Goal: Task Accomplishment & Management: Manage account settings

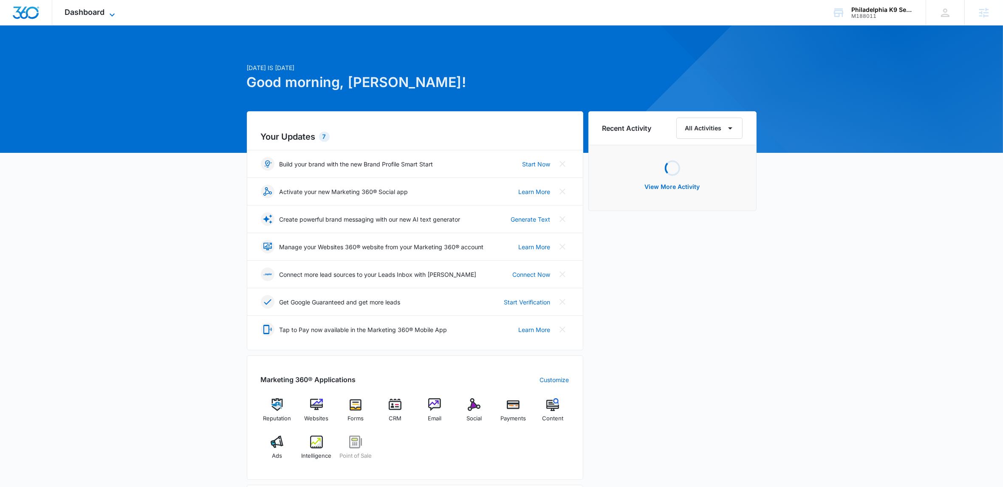
click at [104, 14] on span "Dashboard" at bounding box center [85, 12] width 40 height 9
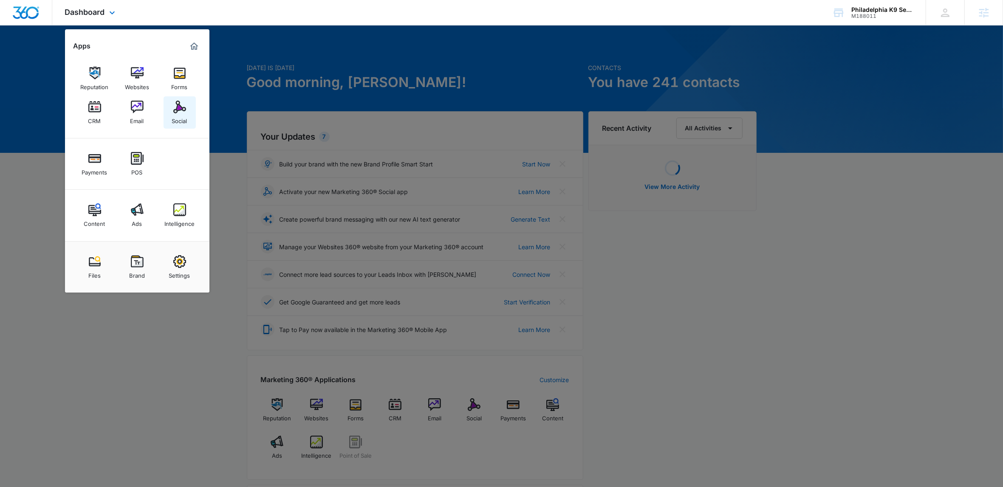
click at [181, 110] on img at bounding box center [179, 107] width 13 height 13
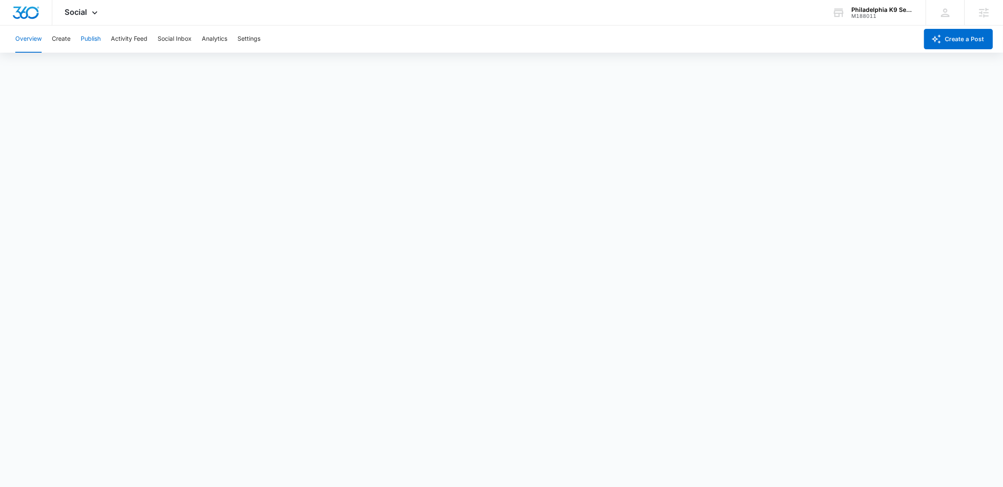
click at [93, 41] on button "Publish" at bounding box center [91, 38] width 20 height 27
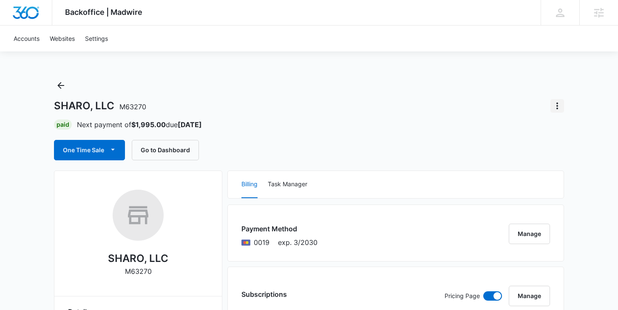
click at [559, 103] on icon "Actions" at bounding box center [557, 106] width 10 height 10
click at [533, 127] on div "Close Account" at bounding box center [523, 130] width 40 height 6
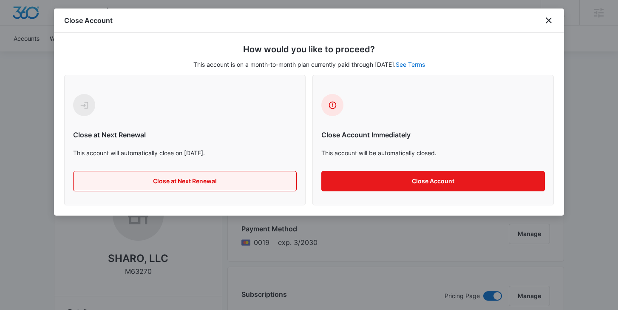
click at [223, 183] on button "Close at Next Renewal" at bounding box center [185, 181] width 224 height 20
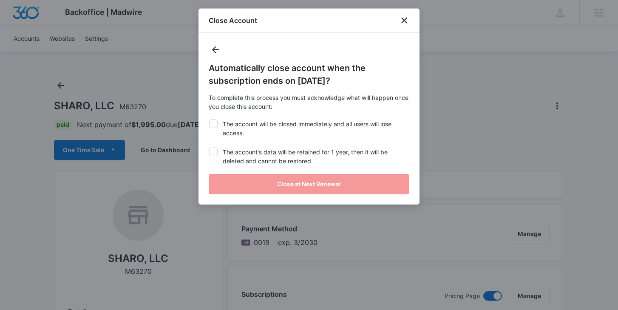
click at [215, 124] on icon at bounding box center [213, 124] width 8 height 8
click at [209, 120] on input "The account will be closed immediately and all users will lose access." at bounding box center [209, 119] width 0 height 0
checkbox input "true"
click at [217, 153] on icon at bounding box center [213, 152] width 8 height 8
click at [209, 148] on input "The account's data will be retained for 1 year, then it will be deleted and can…" at bounding box center [209, 147] width 0 height 0
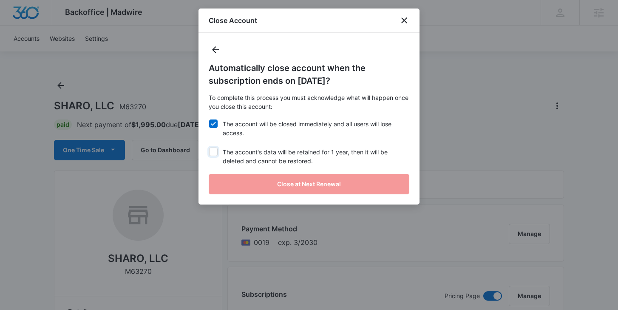
checkbox input "true"
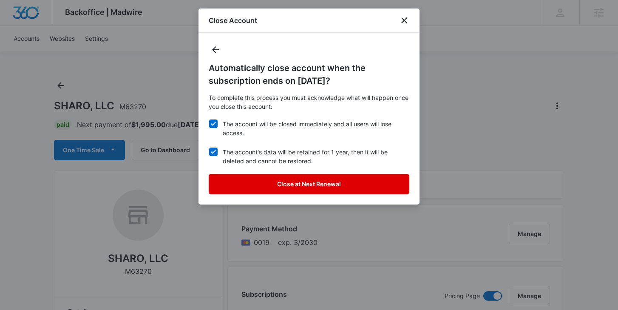
click at [288, 182] on button "Close at Next Renewal" at bounding box center [309, 184] width 201 height 20
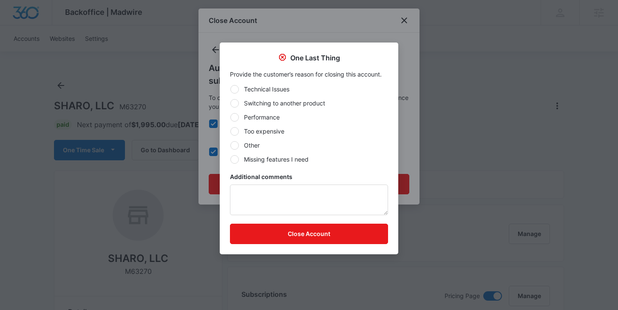
click at [258, 115] on label "Performance" at bounding box center [309, 117] width 158 height 9
click at [230, 117] on input "Performance" at bounding box center [230, 117] width 0 height 0
radio input "true"
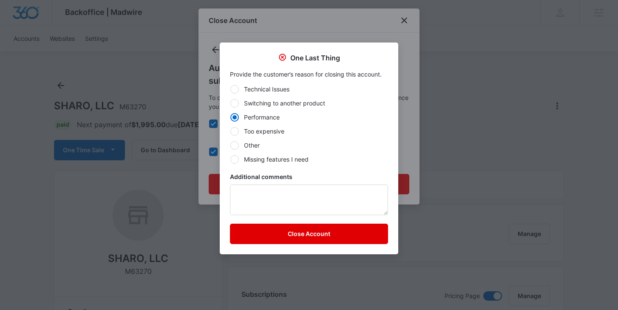
click at [303, 238] on button "Close Account" at bounding box center [309, 234] width 158 height 20
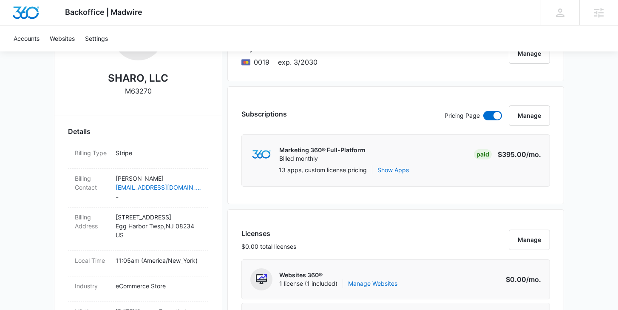
scroll to position [64, 0]
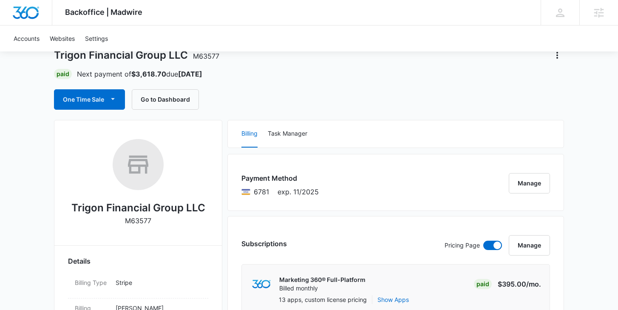
scroll to position [22, 0]
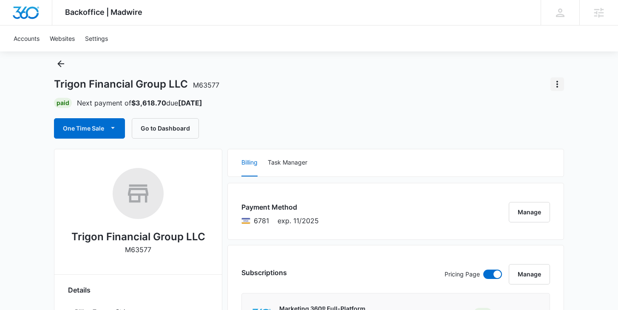
click at [560, 85] on icon "Actions" at bounding box center [557, 84] width 10 height 10
click at [537, 108] on div "Close Account" at bounding box center [523, 108] width 40 height 6
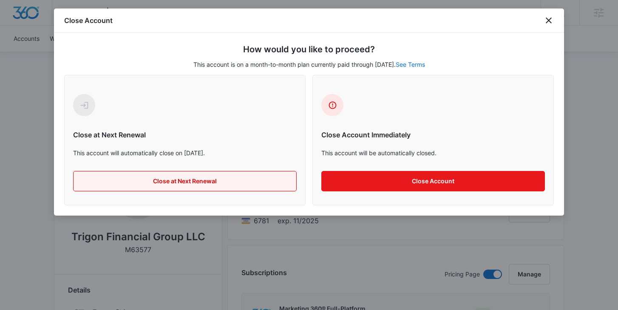
click at [237, 180] on button "Close at Next Renewal" at bounding box center [185, 181] width 224 height 20
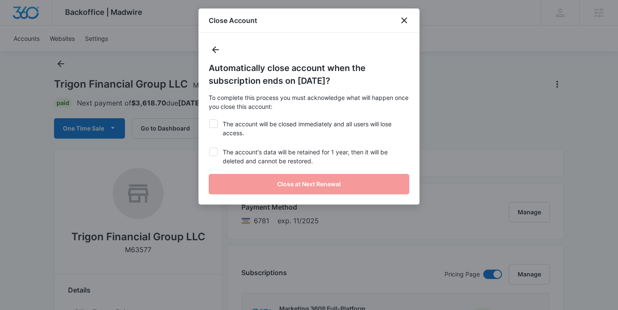
click at [215, 123] on icon at bounding box center [213, 124] width 5 height 4
click at [209, 120] on input "The account will be closed immediately and all users will lose access." at bounding box center [209, 119] width 0 height 0
checkbox input "true"
click at [215, 153] on icon at bounding box center [213, 152] width 8 height 8
click at [209, 148] on input "The account's data will be retained for 1 year, then it will be deleted and can…" at bounding box center [209, 147] width 0 height 0
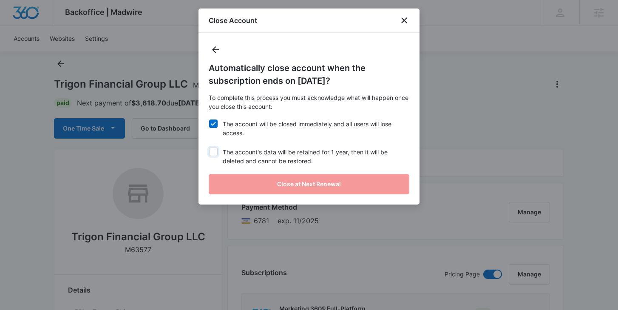
checkbox input "true"
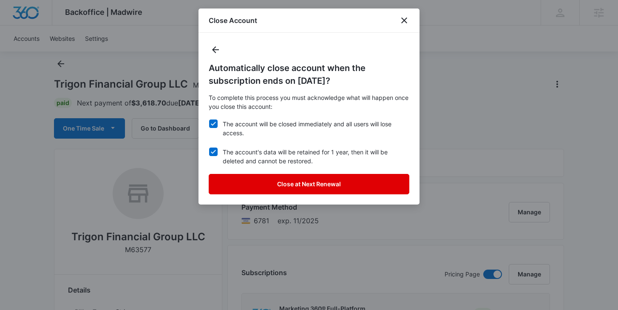
click at [258, 183] on button "Close at Next Renewal" at bounding box center [309, 184] width 201 height 20
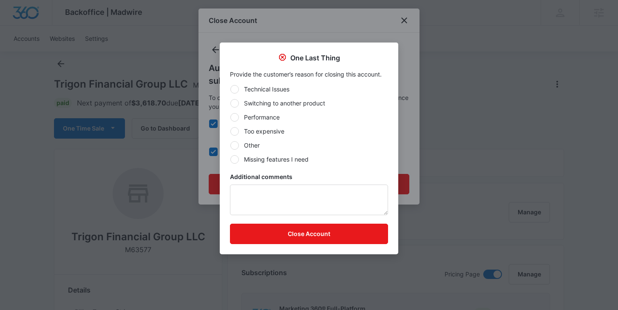
click at [259, 116] on label "Performance" at bounding box center [309, 117] width 158 height 9
click at [230, 117] on input "Performance" at bounding box center [230, 117] width 0 height 0
radio input "true"
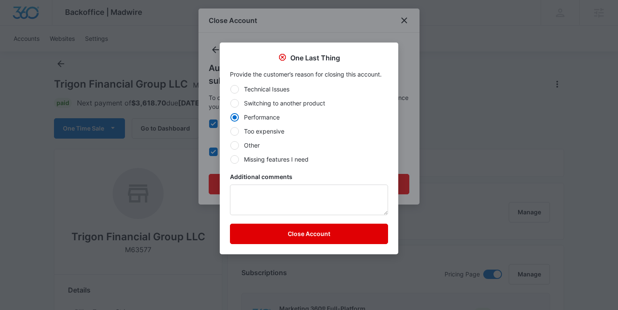
click at [289, 236] on button "Close Account" at bounding box center [309, 234] width 158 height 20
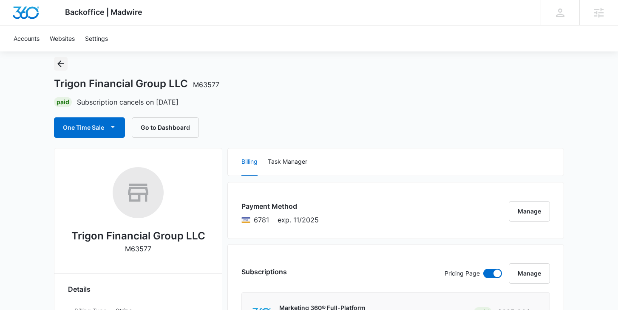
click at [59, 63] on icon "Back" at bounding box center [61, 64] width 10 height 10
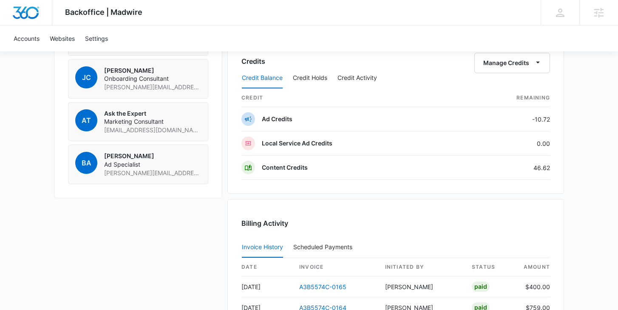
scroll to position [673, 0]
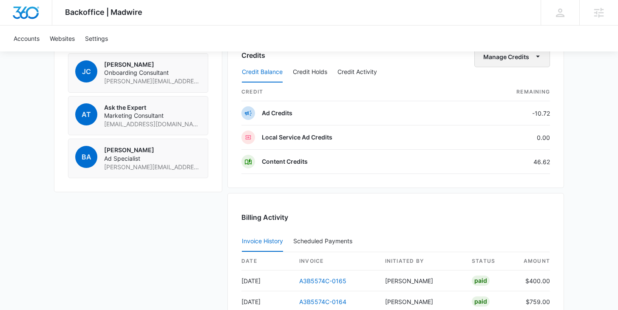
click at [537, 58] on icon "button" at bounding box center [537, 56] width 9 height 9
click at [515, 85] on div "Transfer Credits" at bounding box center [507, 84] width 45 height 6
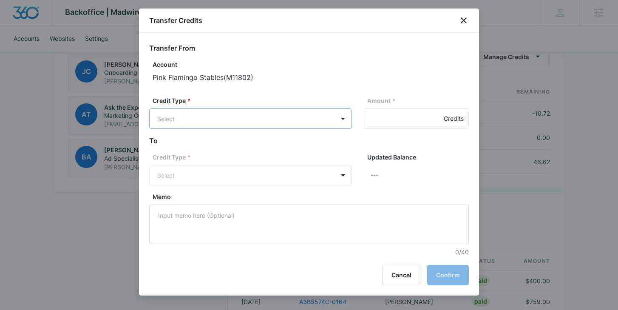
click at [313, 69] on div at bounding box center [309, 155] width 618 height 310
click at [403, 269] on button "Cancel" at bounding box center [401, 275] width 38 height 20
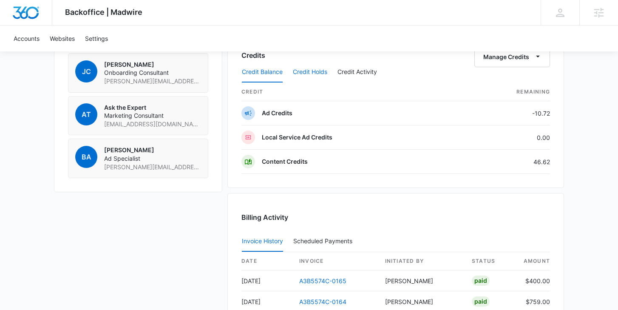
click at [309, 72] on button "Credit Holds" at bounding box center [310, 72] width 34 height 20
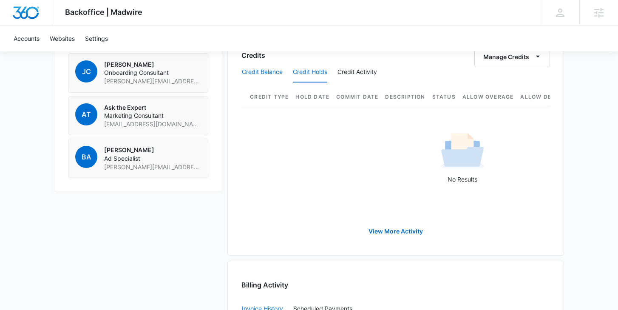
click at [258, 69] on button "Credit Balance" at bounding box center [262, 72] width 41 height 20
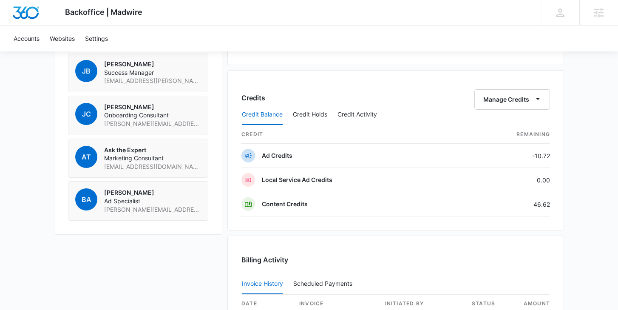
scroll to position [627, 0]
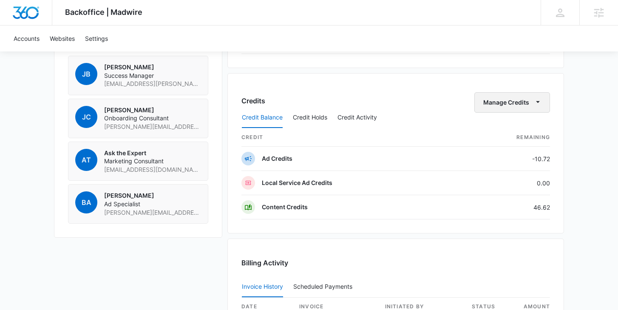
click at [524, 100] on button "Manage Credits" at bounding box center [512, 102] width 76 height 20
click at [523, 135] on button "Transfer Credits" at bounding box center [512, 129] width 75 height 13
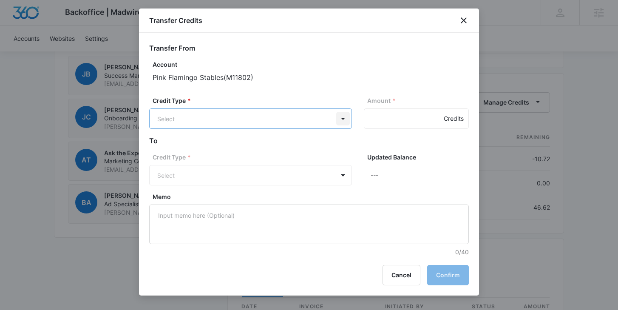
click at [331, 57] on div at bounding box center [309, 155] width 618 height 310
click at [347, 175] on div "Credit Type * Select" at bounding box center [250, 169] width 203 height 33
click at [338, 173] on div "Credit Type * Select" at bounding box center [250, 169] width 203 height 33
click at [326, 140] on h2 "To" at bounding box center [309, 141] width 320 height 10
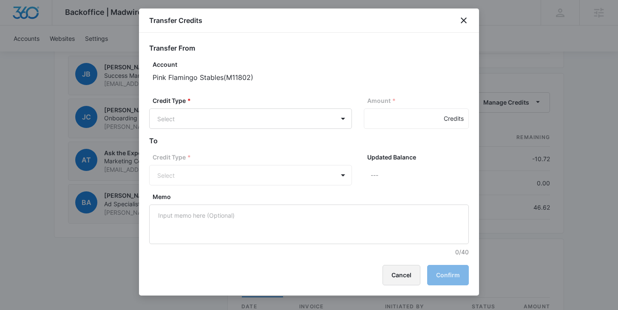
click at [406, 275] on button "Cancel" at bounding box center [401, 275] width 38 height 20
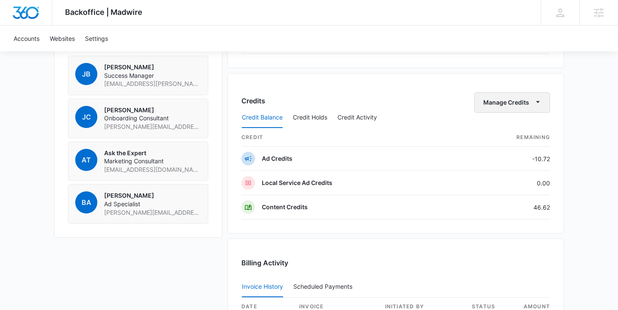
click at [537, 103] on icon "button" at bounding box center [537, 101] width 9 height 9
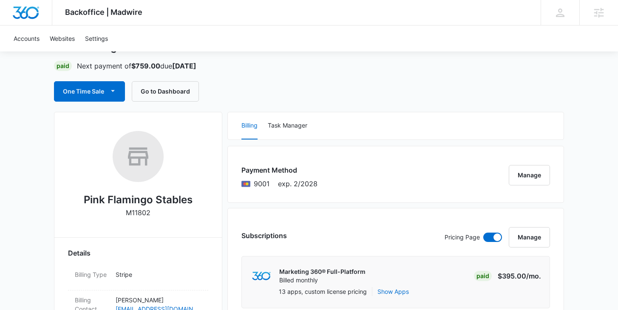
scroll to position [73, 0]
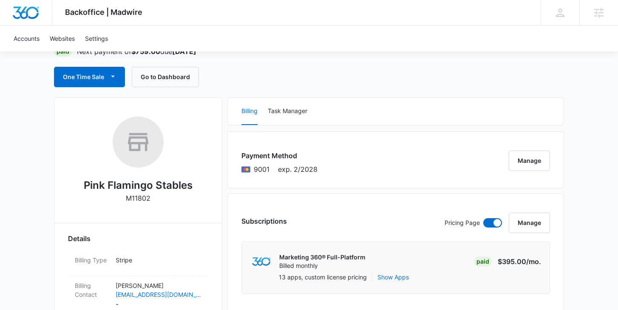
click at [135, 197] on p "M11802" at bounding box center [138, 198] width 25 height 10
copy p "M11802"
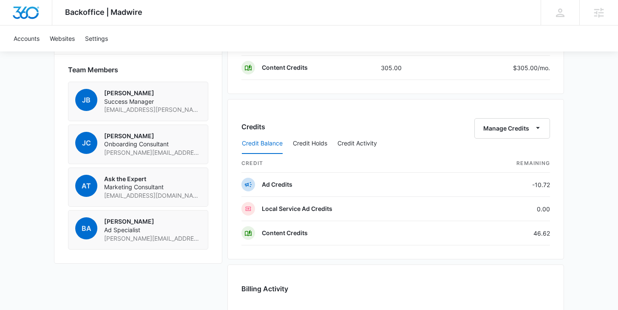
scroll to position [606, 0]
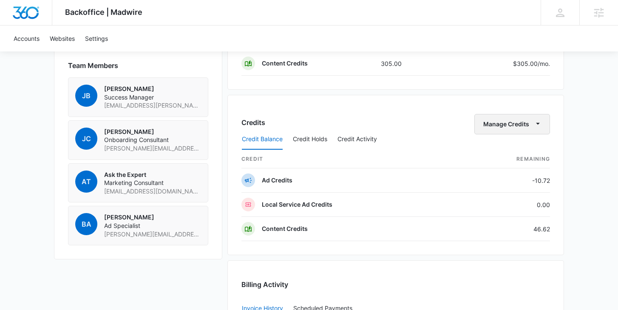
click at [540, 122] on icon "button" at bounding box center [537, 123] width 9 height 9
click at [508, 155] on button "Transfer Credits" at bounding box center [512, 151] width 75 height 13
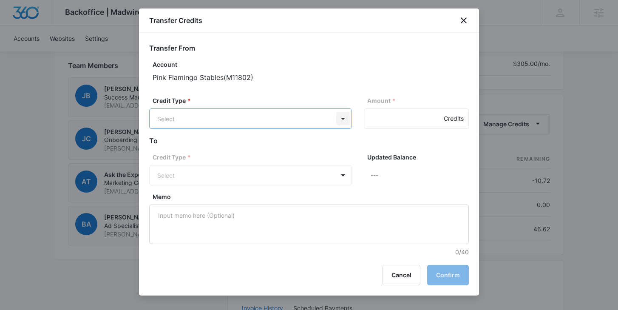
click at [341, 116] on body "Backoffice | Madwire Apps Settings Jack Bingham jack.bingham@madwire.com My Pro…" at bounding box center [309, 10] width 618 height 1232
click at [460, 19] on icon "close" at bounding box center [464, 20] width 10 height 10
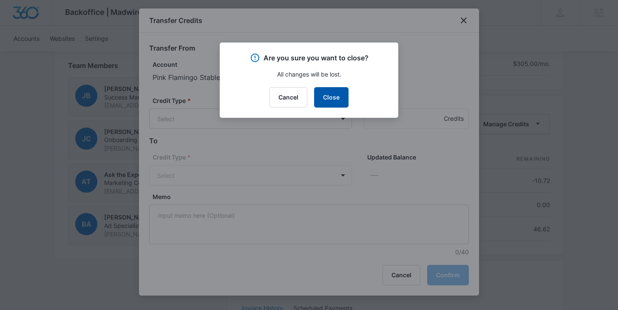
click at [334, 102] on button "Close" at bounding box center [331, 97] width 34 height 20
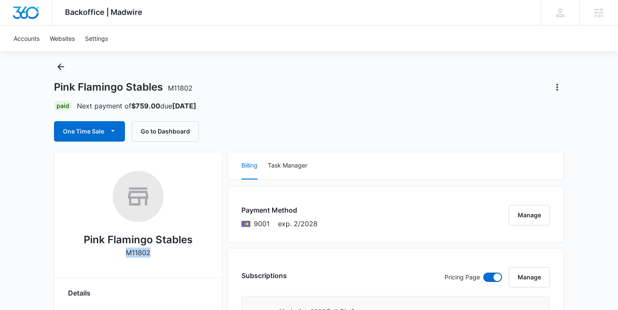
scroll to position [0, 0]
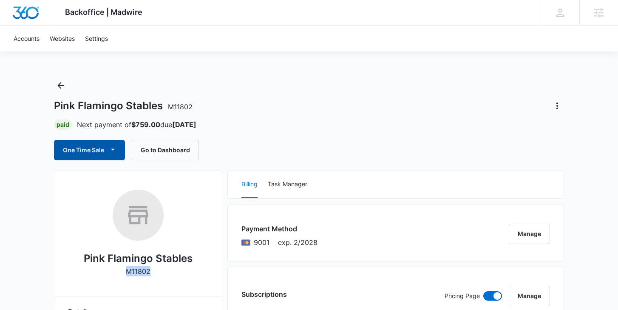
click at [116, 150] on icon "button" at bounding box center [112, 149] width 9 height 9
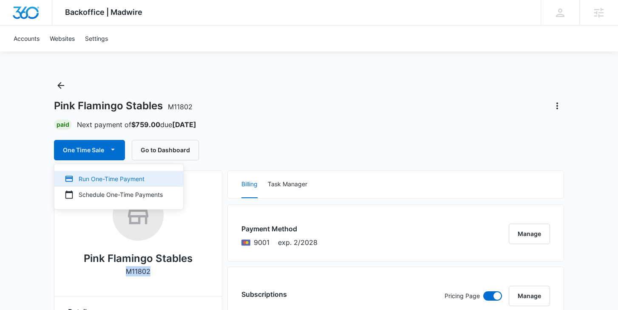
click at [124, 179] on div "Run One-Time Payment" at bounding box center [114, 178] width 98 height 9
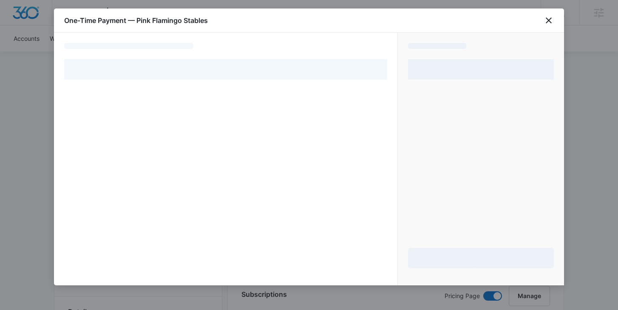
select select "pm_1Mqg1EA4n8RTgNjUMKUbbfk2"
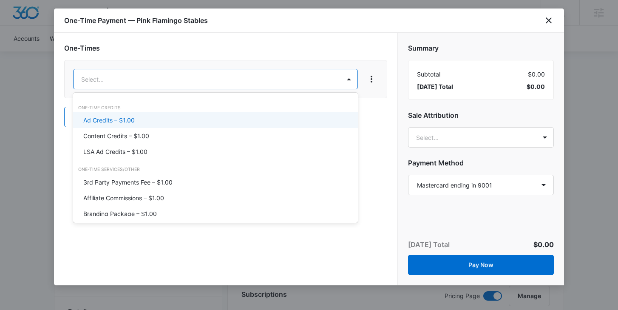
click at [259, 119] on div "Ad Credits – $1.00" at bounding box center [214, 120] width 263 height 9
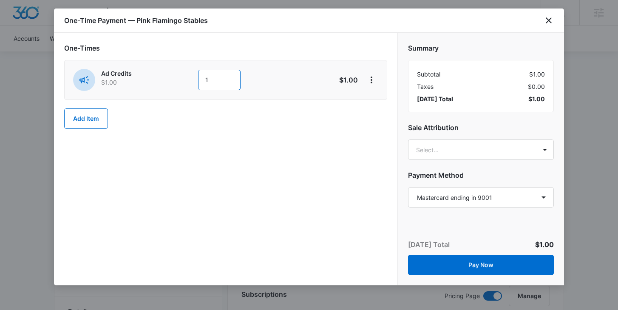
click at [226, 78] on input "1" at bounding box center [219, 80] width 42 height 20
type input "150"
click at [309, 128] on div "One-Times Ad Credits $1.00 150 $150.00 Add Item" at bounding box center [225, 86] width 323 height 86
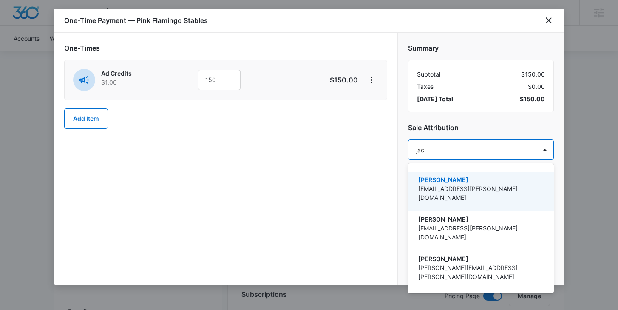
type input "jack"
click at [482, 190] on p "[EMAIL_ADDRESS][PERSON_NAME][DOMAIN_NAME]" at bounding box center [480, 193] width 124 height 18
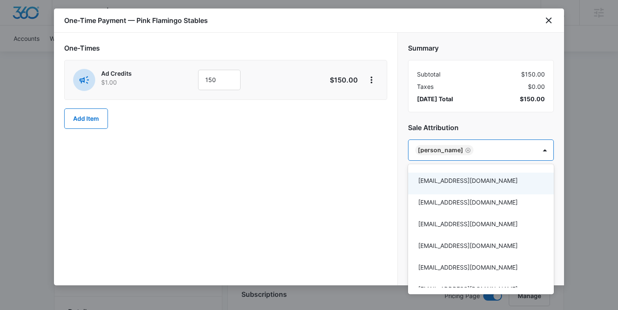
click at [351, 176] on div at bounding box center [309, 155] width 618 height 310
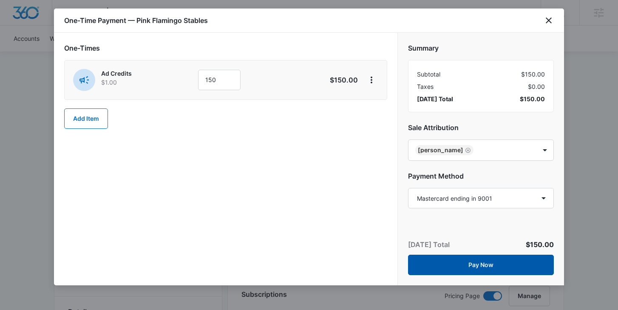
click at [475, 260] on button "Pay Now" at bounding box center [481, 265] width 146 height 20
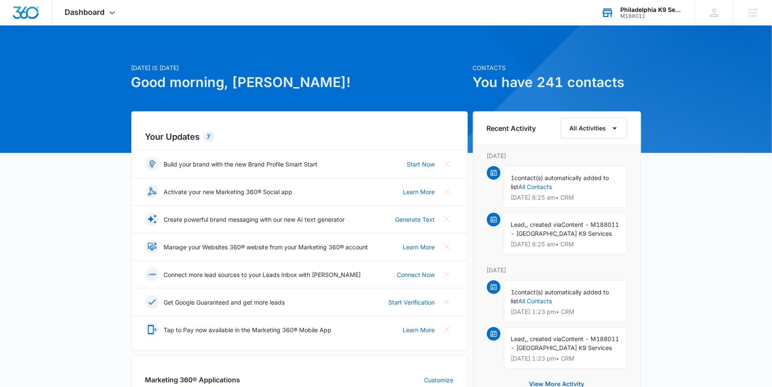
click at [637, 15] on div "M188011" at bounding box center [651, 16] width 62 height 6
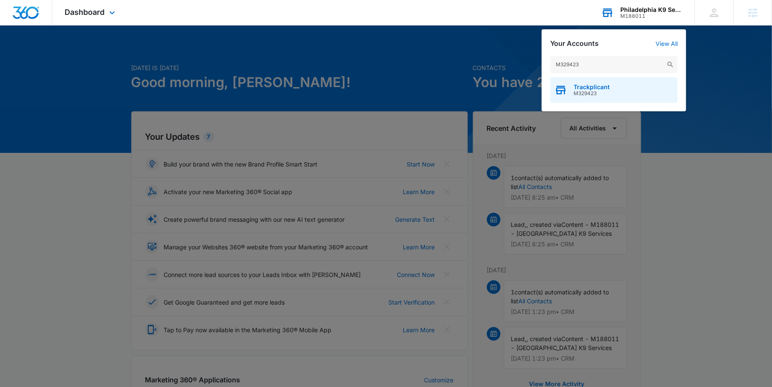
type input "M329423"
click at [600, 88] on span "Trackplicant" at bounding box center [592, 87] width 36 height 7
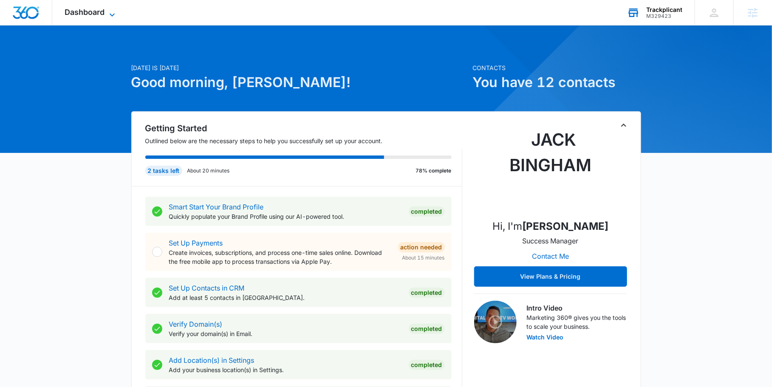
click at [113, 14] on icon at bounding box center [112, 14] width 5 height 3
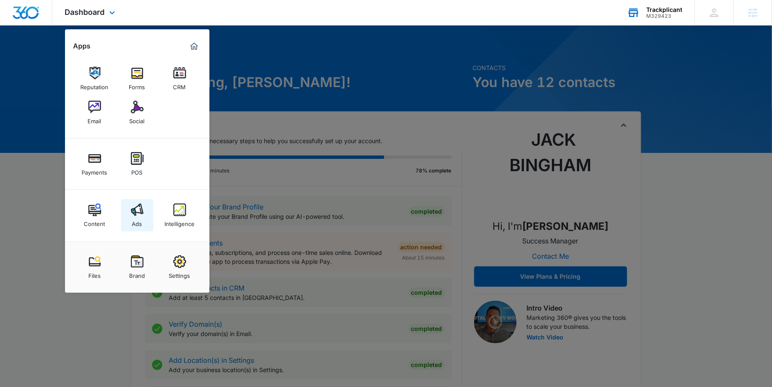
click at [137, 213] on img at bounding box center [137, 210] width 13 height 13
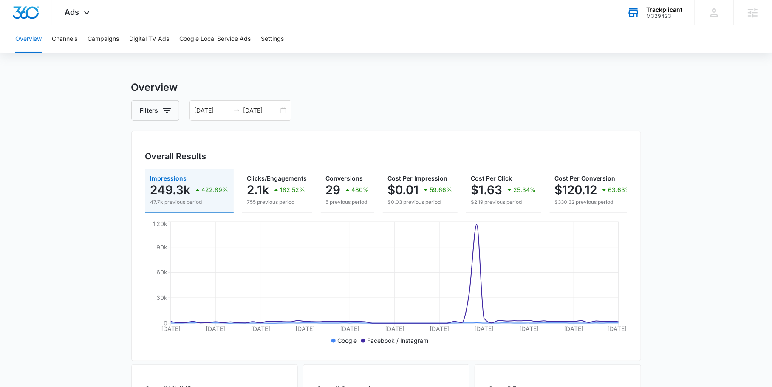
click at [309, 115] on div "Filters 07/19/2025 09/17/2025" at bounding box center [386, 110] width 510 height 20
click at [285, 111] on div "07/19/2025 09/17/2025" at bounding box center [241, 110] width 102 height 20
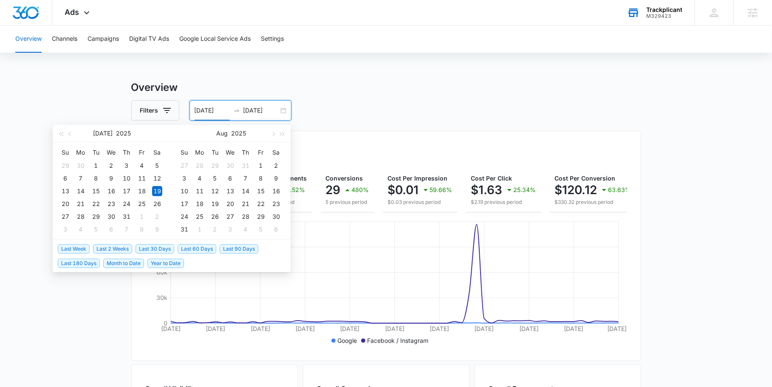
click at [159, 249] on span "Last 30 Days" at bounding box center [155, 248] width 39 height 9
type input "09/06/2025"
type input "10/06/2025"
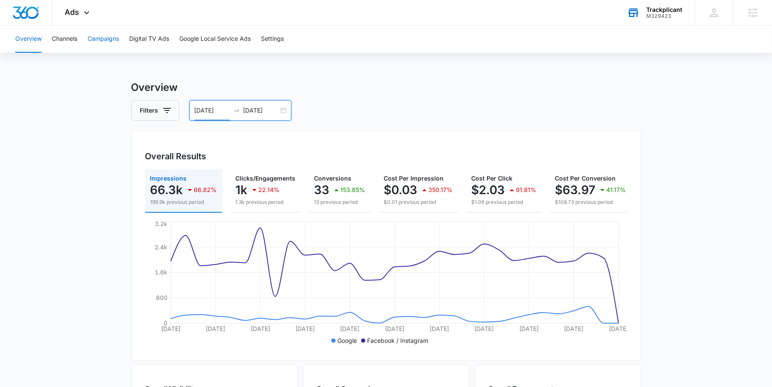
click at [100, 36] on button "Campaigns" at bounding box center [103, 38] width 31 height 27
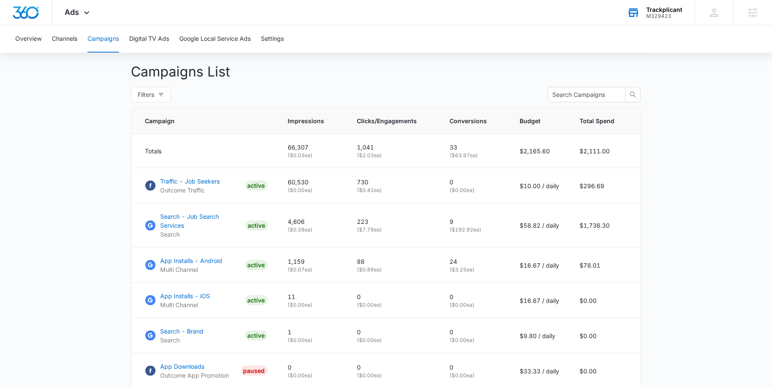
scroll to position [358, 0]
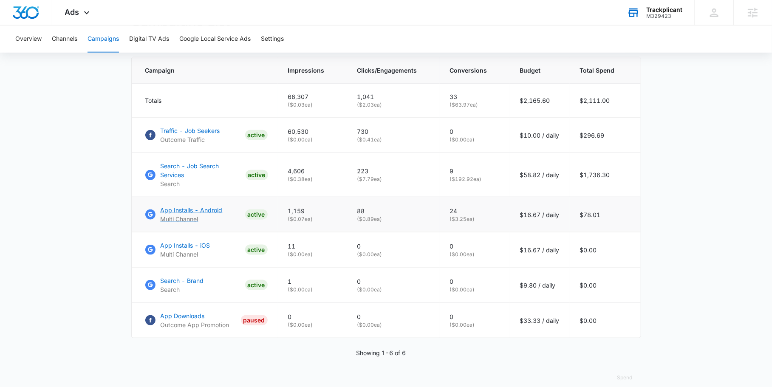
click at [173, 206] on p "App Installs - Android" at bounding box center [192, 210] width 62 height 9
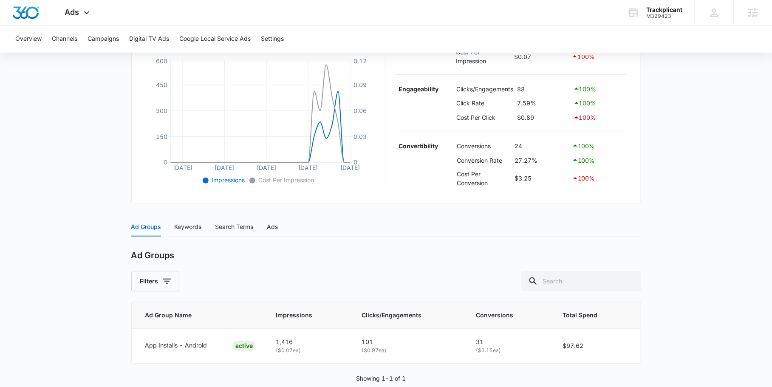
scroll to position [204, 0]
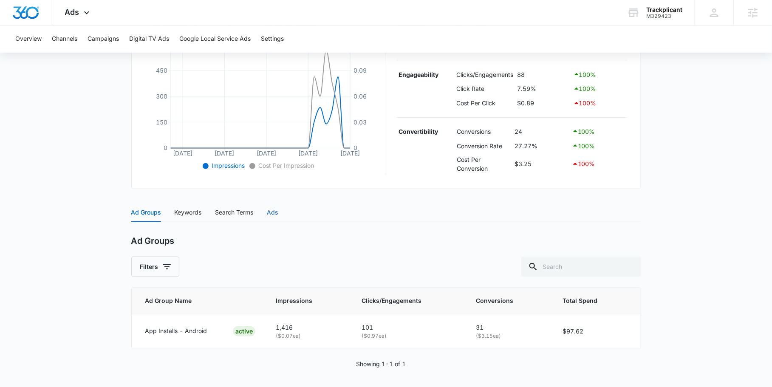
click at [278, 212] on div "Ads" at bounding box center [272, 212] width 11 height 9
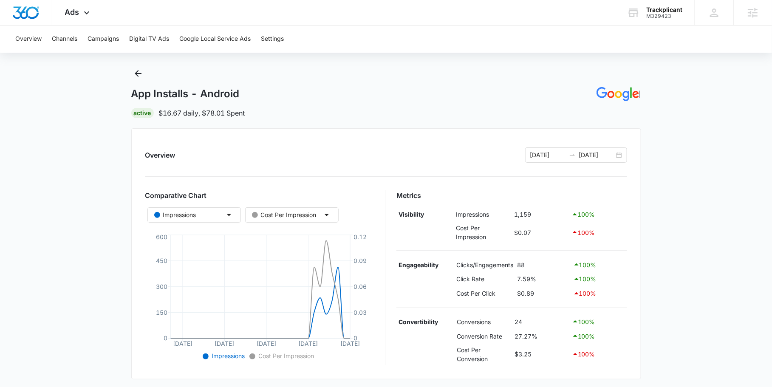
scroll to position [0, 0]
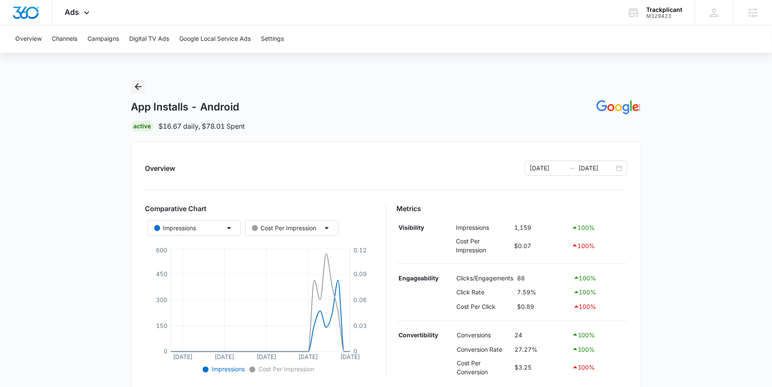
click at [139, 87] on icon "Back" at bounding box center [138, 86] width 7 height 7
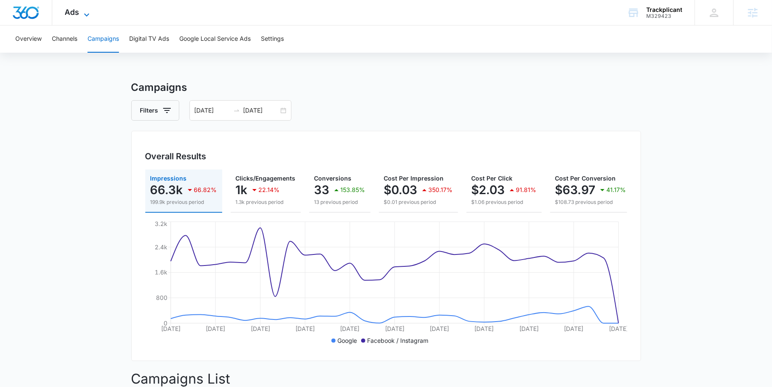
click at [88, 9] on div "Ads Apps Reputation Forms CRM Email Social Payments POS Content Ads Intelligenc…" at bounding box center [78, 12] width 52 height 25
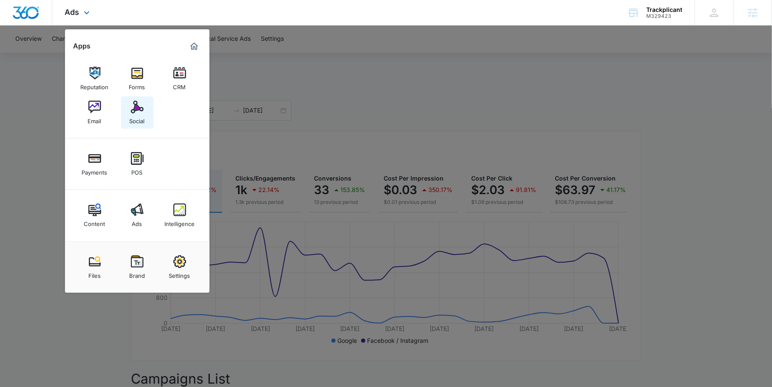
click at [142, 112] on img at bounding box center [137, 107] width 13 height 13
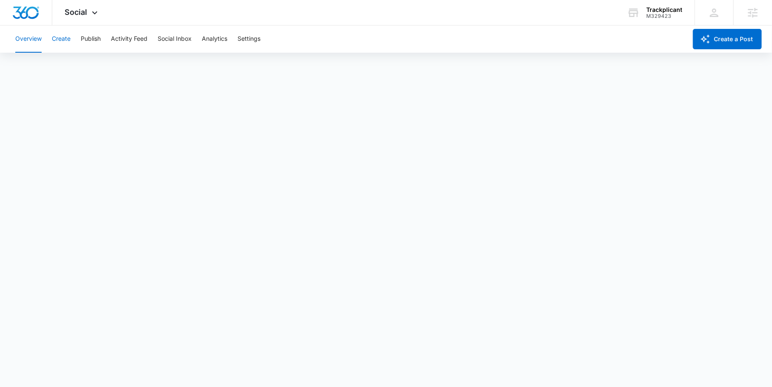
click at [62, 37] on button "Create" at bounding box center [61, 38] width 19 height 27
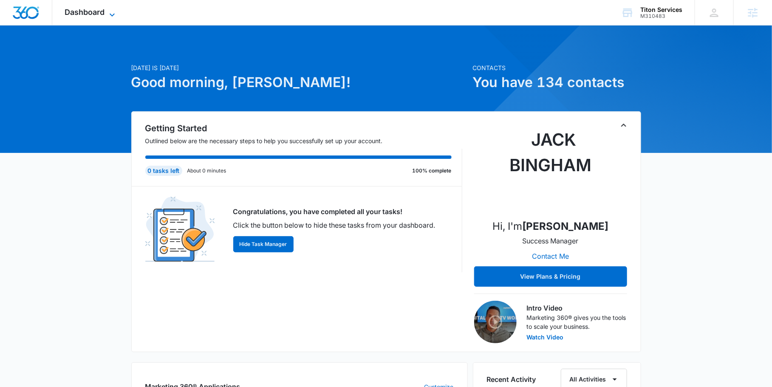
click at [112, 14] on icon at bounding box center [112, 15] width 10 height 10
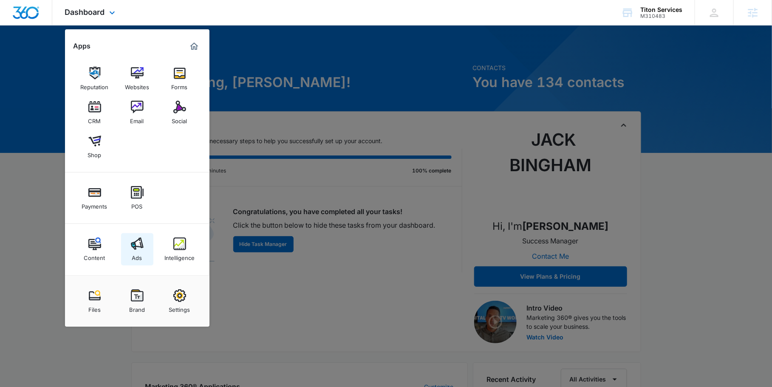
click at [137, 243] on img at bounding box center [137, 244] width 13 height 13
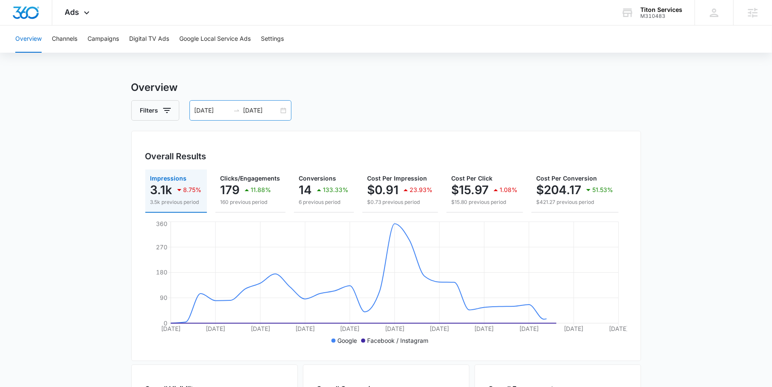
click at [284, 112] on div "[DATE] [DATE]" at bounding box center [241, 110] width 102 height 20
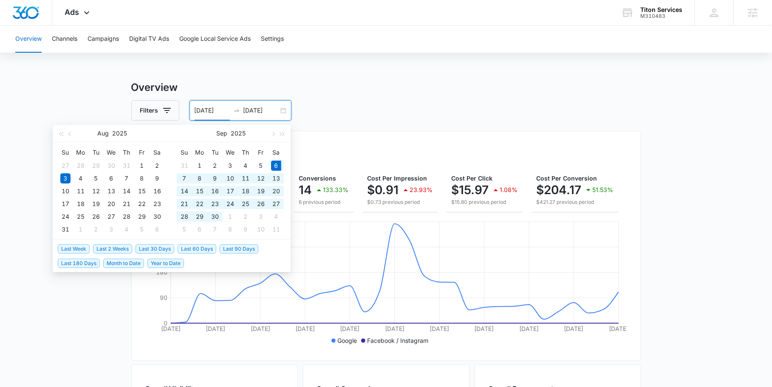
click at [156, 247] on span "Last 30 Days" at bounding box center [155, 248] width 39 height 9
type input "09/06/2025"
type input "10/06/2025"
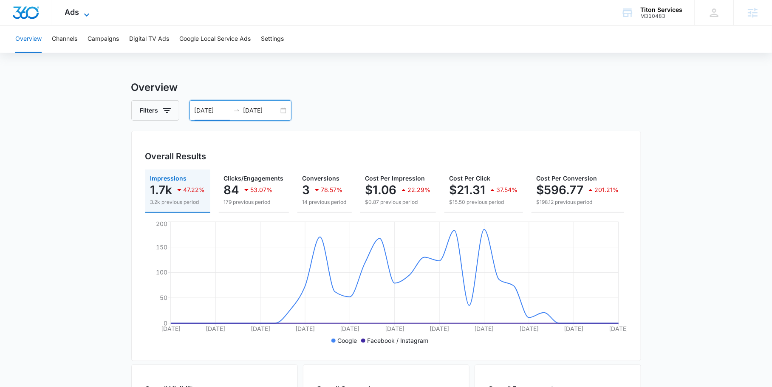
click at [90, 16] on icon at bounding box center [87, 15] width 10 height 10
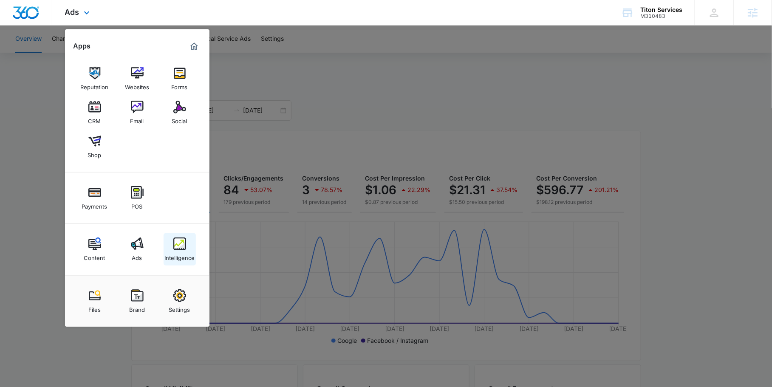
click at [178, 245] on img at bounding box center [179, 244] width 13 height 13
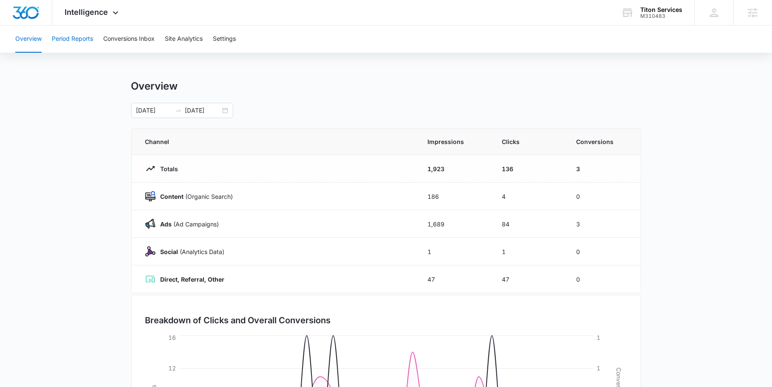
click at [77, 41] on button "Period Reports" at bounding box center [72, 38] width 41 height 27
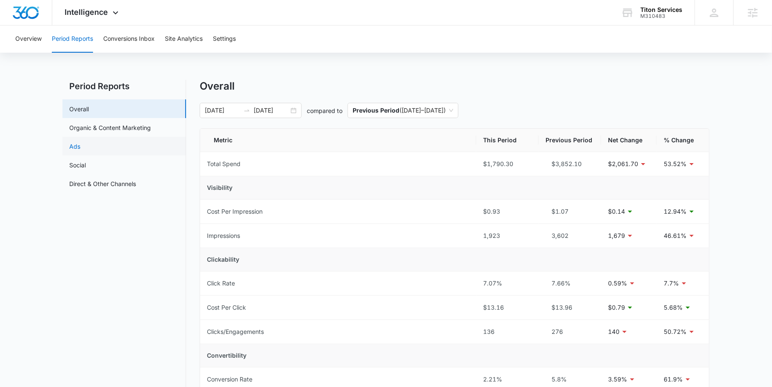
click at [80, 144] on link "Ads" at bounding box center [74, 146] width 11 height 9
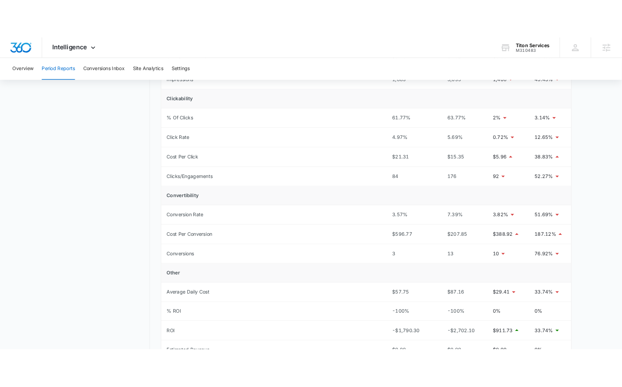
scroll to position [176, 0]
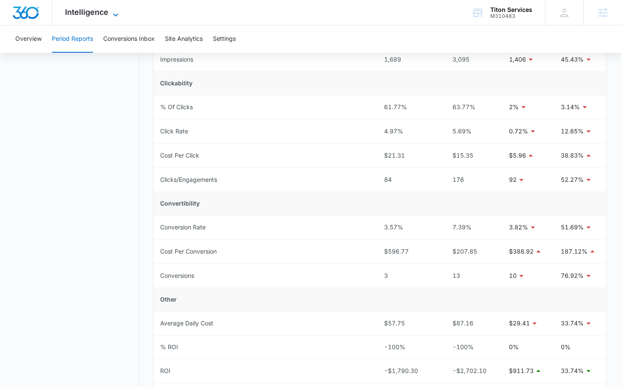
click at [115, 12] on icon at bounding box center [115, 15] width 10 height 10
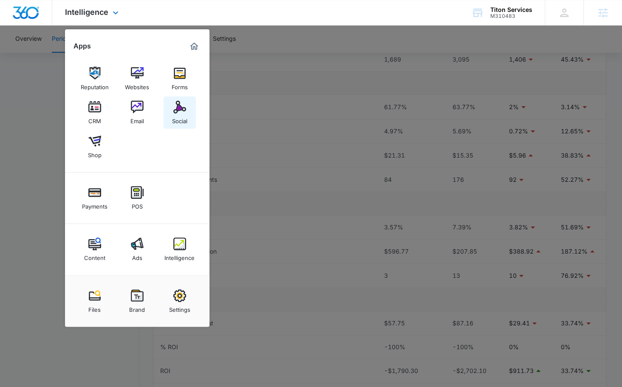
click at [173, 119] on div "Social" at bounding box center [179, 118] width 15 height 11
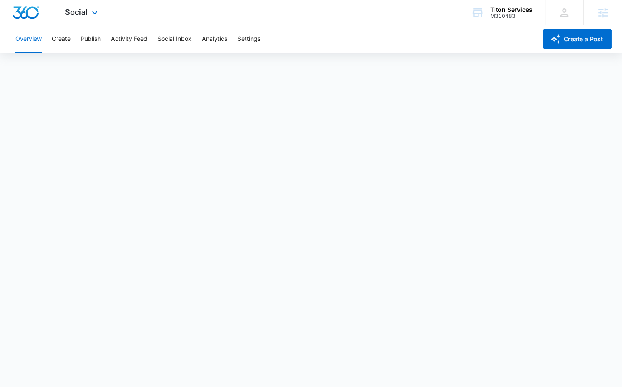
scroll to position [2, 0]
click at [59, 37] on button "Create" at bounding box center [61, 38] width 19 height 27
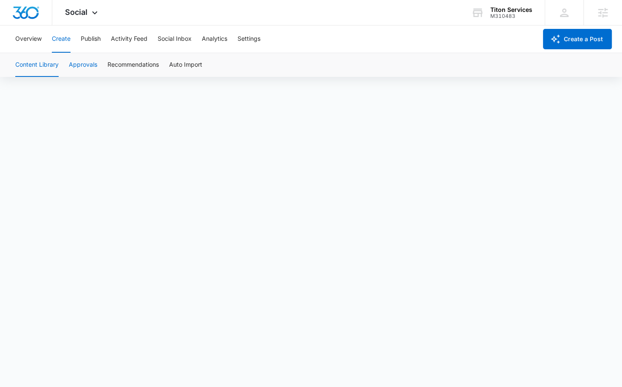
click at [90, 67] on button "Approvals" at bounding box center [83, 65] width 28 height 24
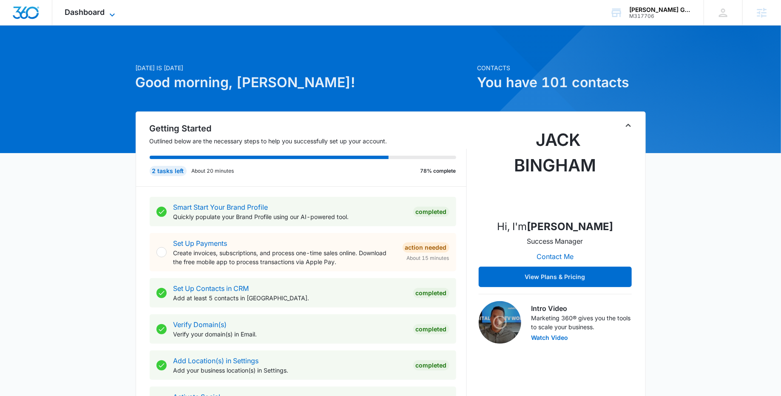
click at [113, 13] on icon at bounding box center [112, 15] width 10 height 10
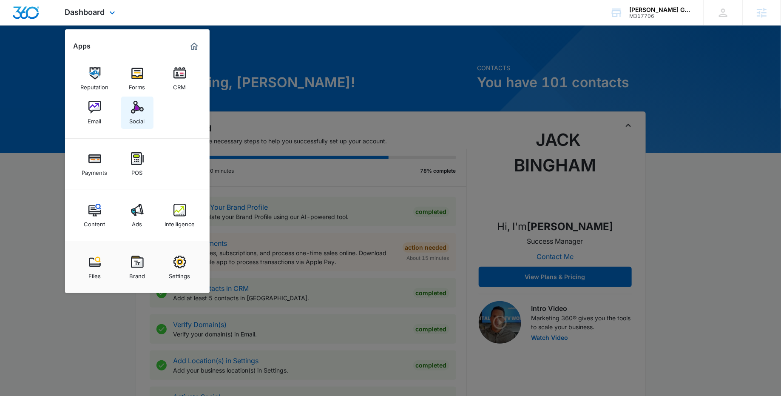
click at [138, 108] on img at bounding box center [137, 107] width 13 height 13
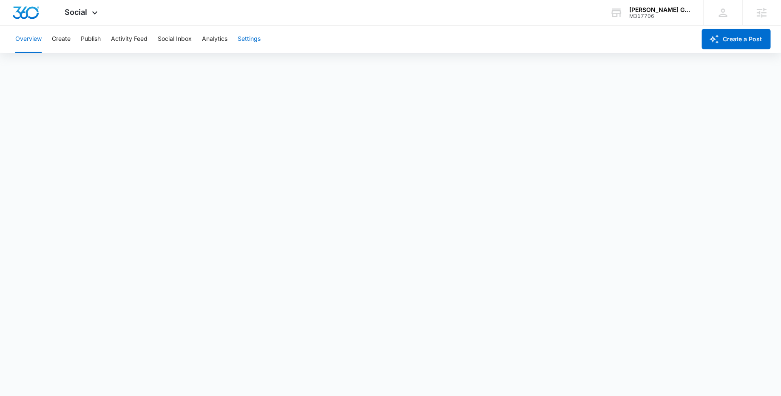
click at [254, 39] on button "Settings" at bounding box center [249, 38] width 23 height 27
